Goal: Use online tool/utility

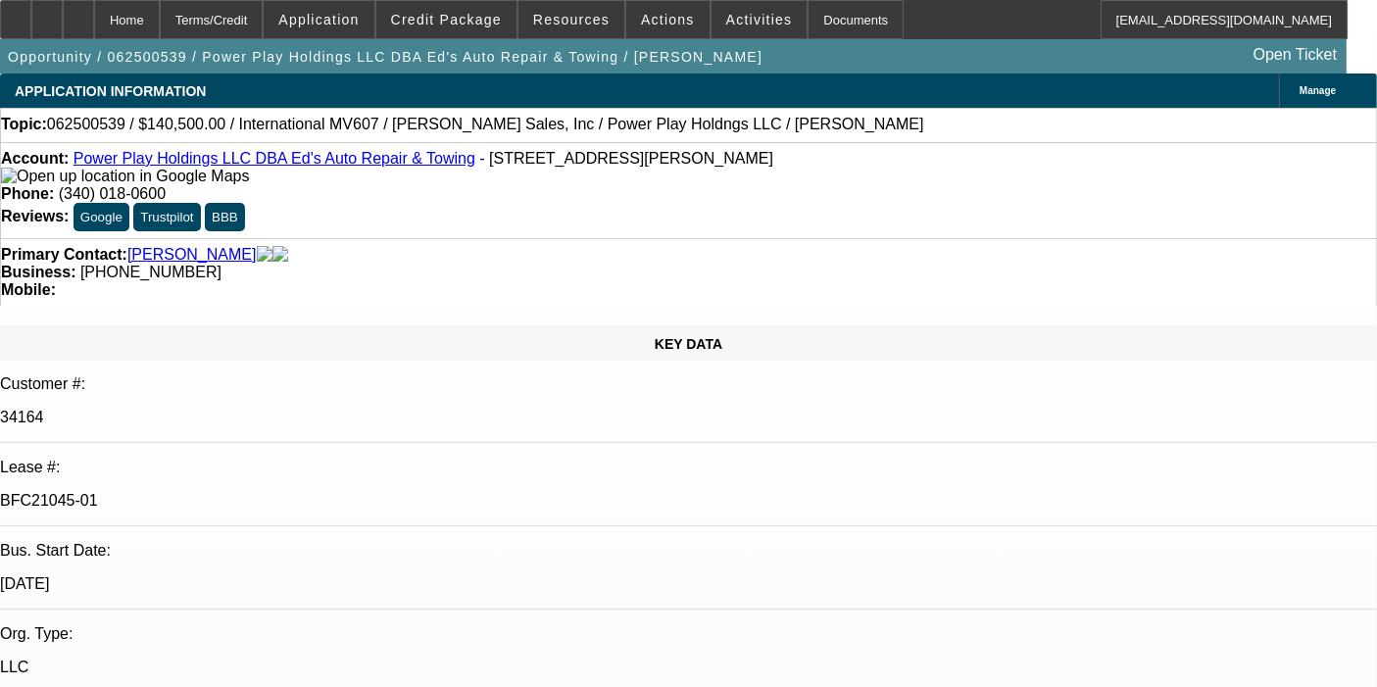
select select "0"
select select "2"
select select "0.1"
select select "4"
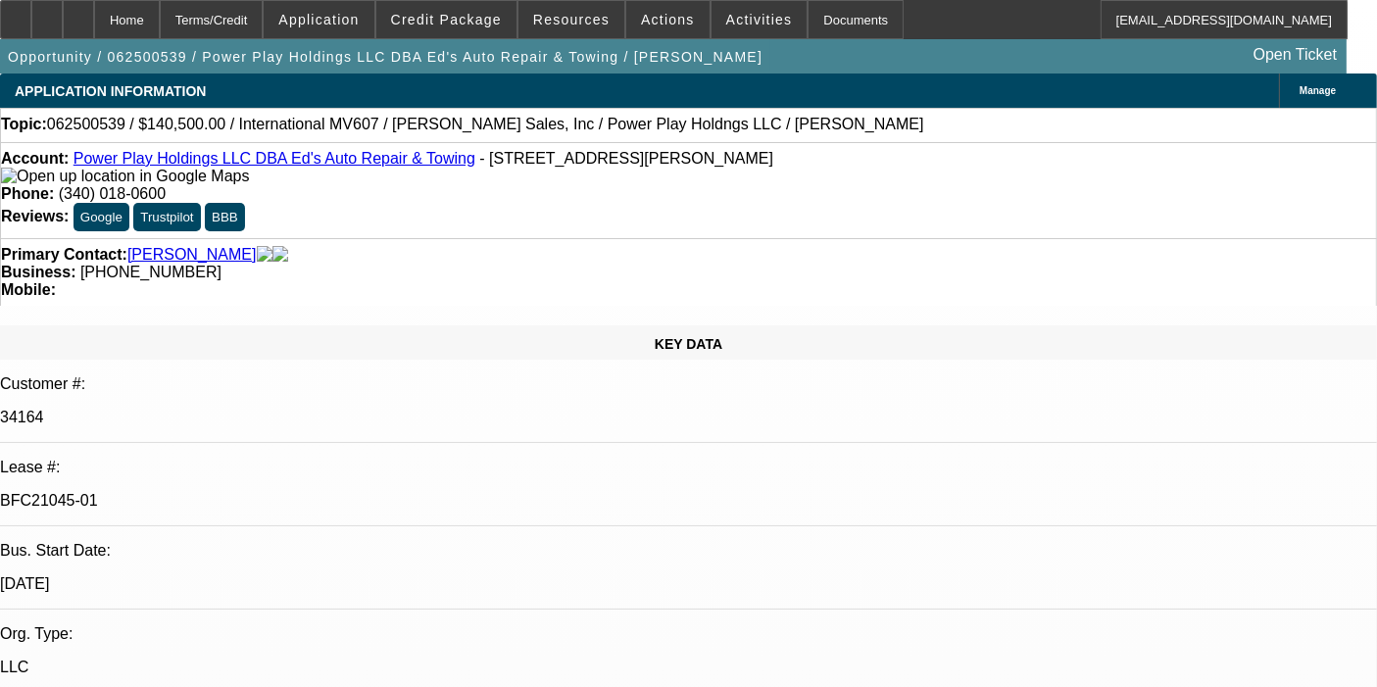
select select "0"
select select "2"
select select "0.1"
select select "4"
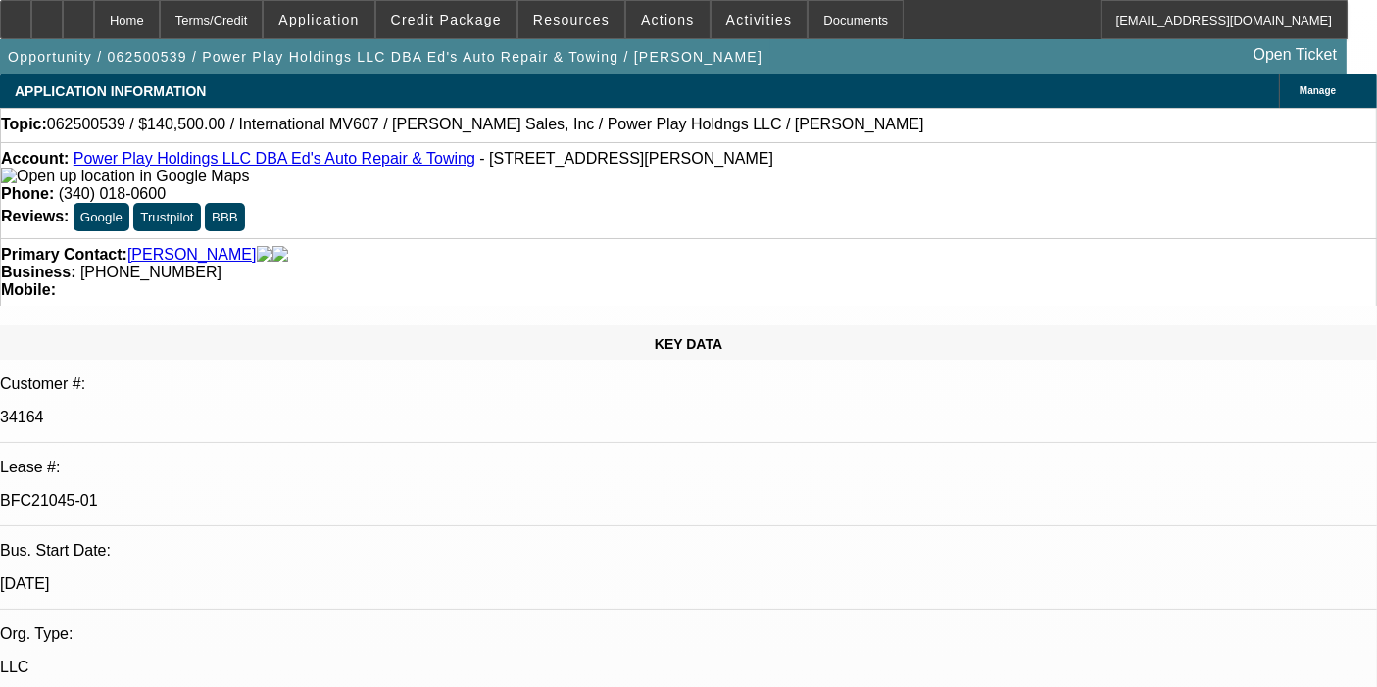
select select "0.1"
select select "2"
select select "0.1"
select select "4"
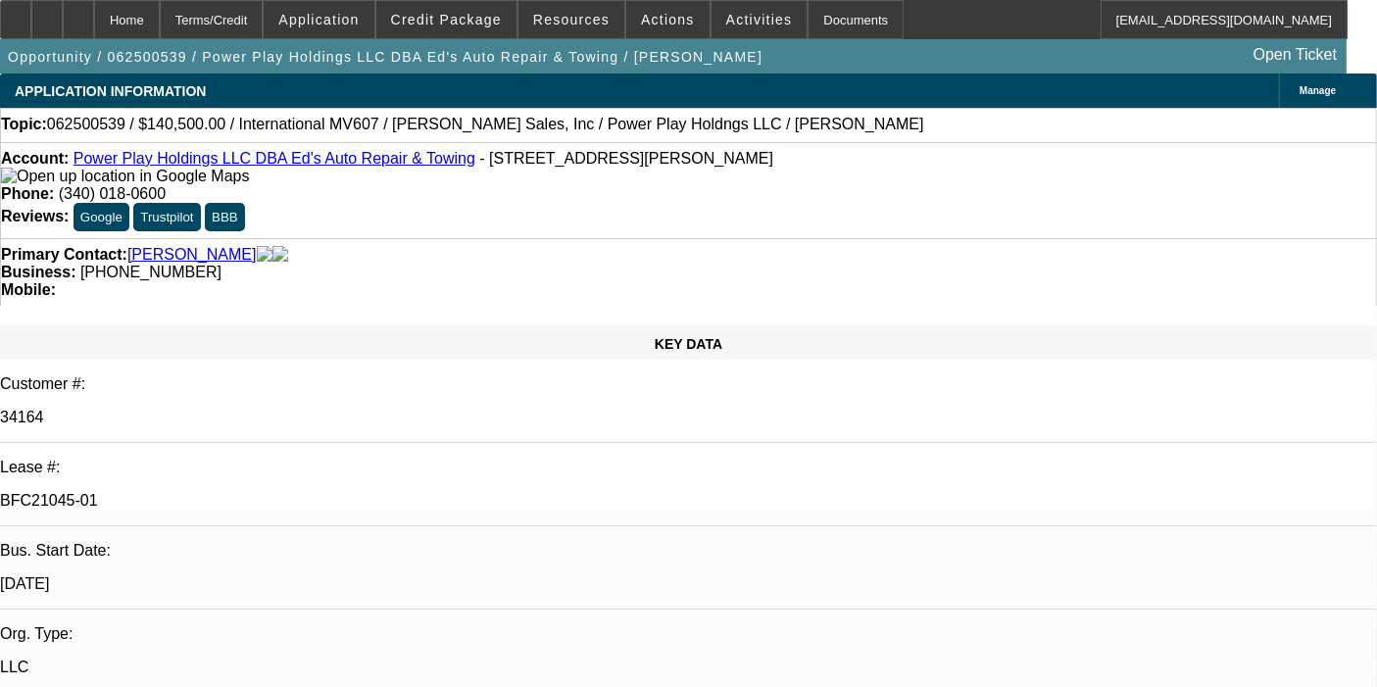
select select "2"
select select "0.1"
select select "4"
